Goal: Information Seeking & Learning: Learn about a topic

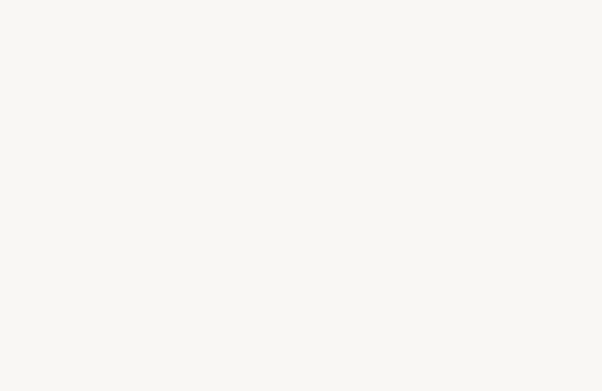
select select "BR"
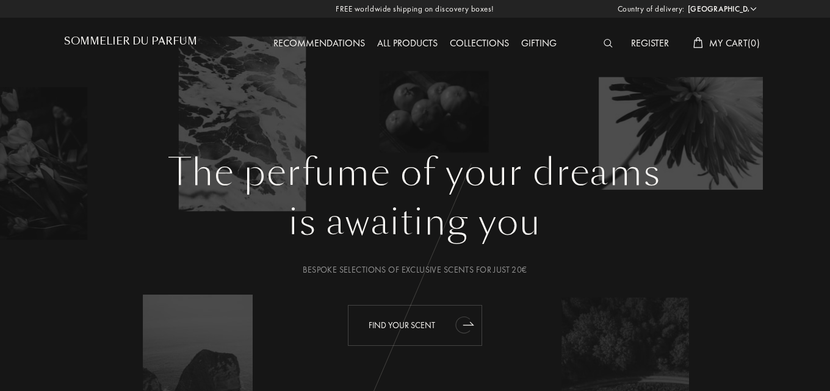
click at [445, 326] on div "Find your scent" at bounding box center [415, 325] width 134 height 41
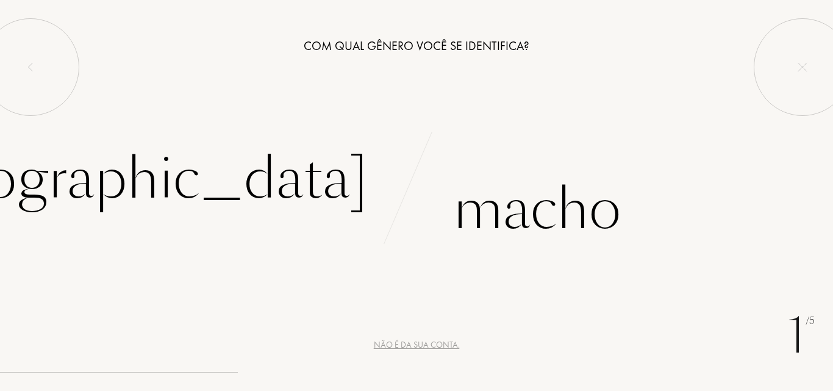
drag, startPoint x: 628, startPoint y: 159, endPoint x: 569, endPoint y: 101, distance: 83.3
click at [617, 147] on div "Macho" at bounding box center [625, 194] width 417 height 113
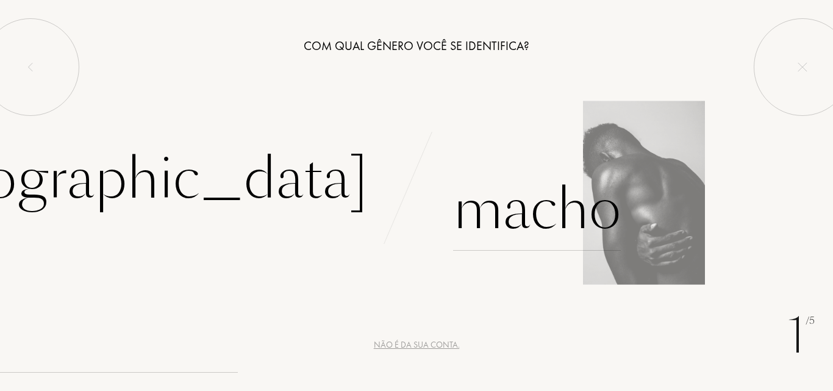
click at [534, 215] on font "Macho" at bounding box center [537, 209] width 168 height 77
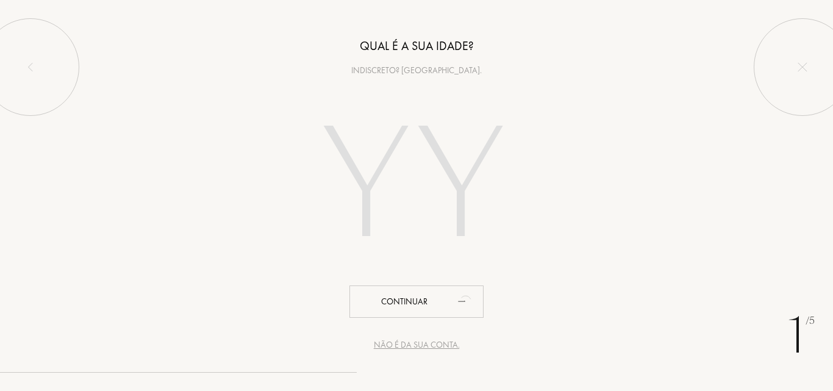
click at [439, 345] on font "Não é da sua conta." at bounding box center [417, 344] width 86 height 11
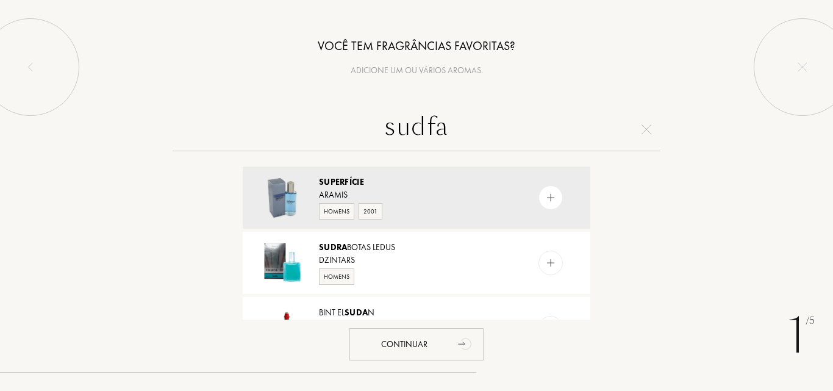
type input "sudfa"
